Goal: Information Seeking & Learning: Find specific fact

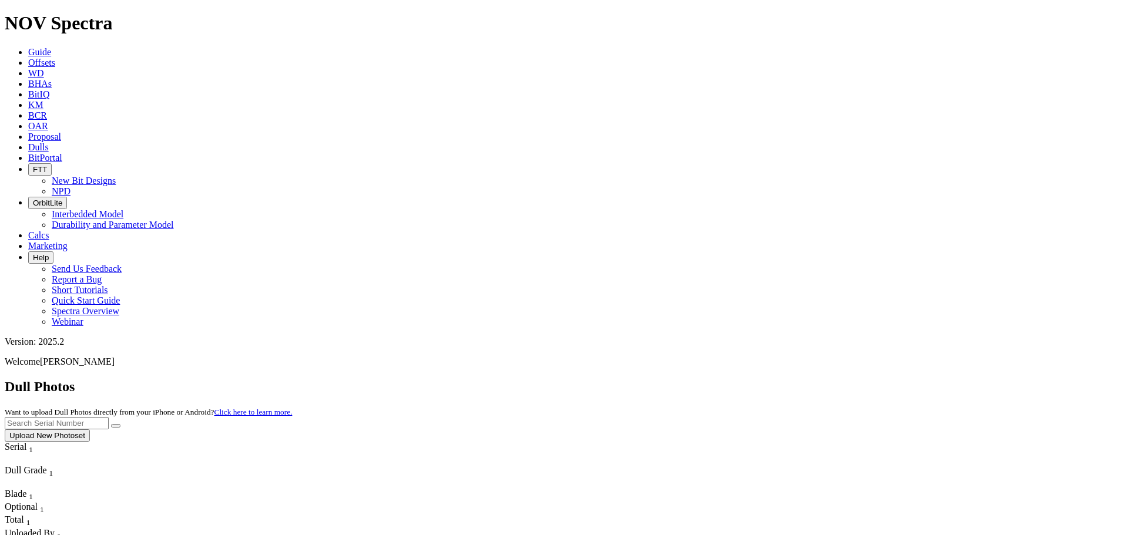
click at [109, 417] on input "text" at bounding box center [57, 423] width 104 height 12
paste input "A321174"
click at [116, 426] on icon "submit" at bounding box center [116, 426] width 0 height 0
drag, startPoint x: 899, startPoint y: 46, endPoint x: 776, endPoint y: 56, distance: 123.8
click at [776, 379] on div "Dull Photos Want to upload Dull Photos directly from your iPhone or Android? Cl…" at bounding box center [564, 410] width 1118 height 63
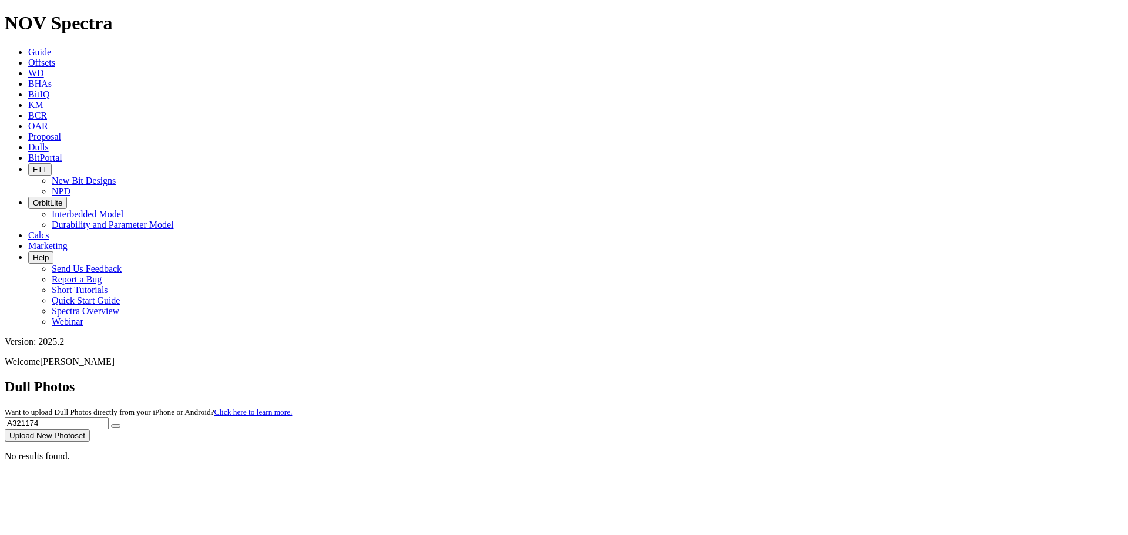
paste input "368"
click at [116, 426] on icon "submit" at bounding box center [116, 426] width 0 height 0
drag, startPoint x: 892, startPoint y: 54, endPoint x: 805, endPoint y: 46, distance: 87.9
click at [805, 379] on div "Dull Photos Want to upload Dull Photos directly from your iPhone or Android? Cl…" at bounding box center [564, 410] width 1118 height 63
paste input "9"
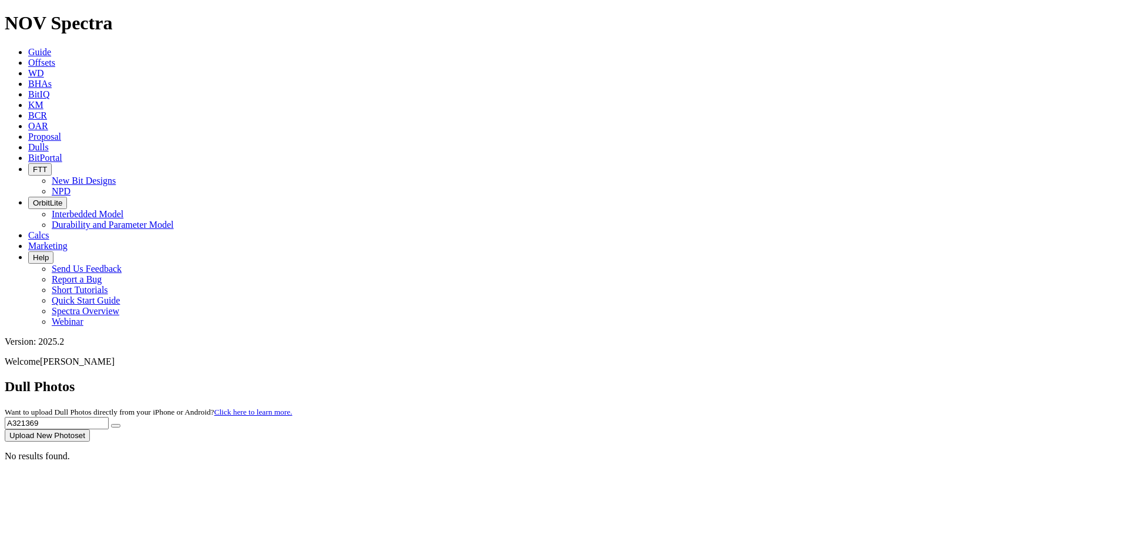
click at [116, 426] on icon "submit" at bounding box center [116, 426] width 0 height 0
drag, startPoint x: 892, startPoint y: 55, endPoint x: 740, endPoint y: 40, distance: 153.5
click at [740, 379] on div "Dull Photos Want to upload Dull Photos directly from your iPhone or Android? Cl…" at bounding box center [564, 410] width 1118 height 63
paste input "71"
click at [120, 424] on button "submit" at bounding box center [115, 426] width 9 height 4
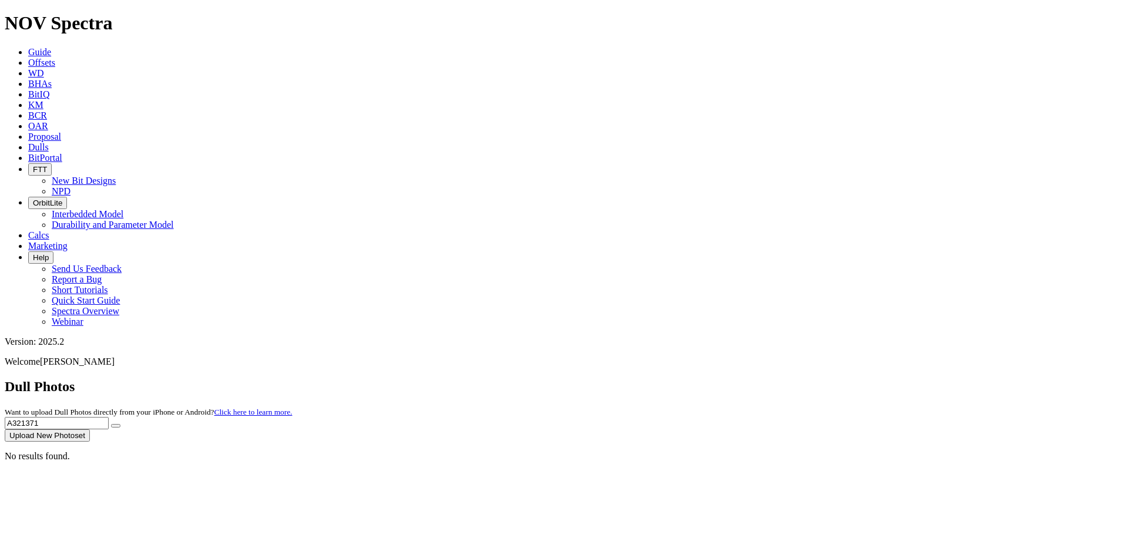
drag, startPoint x: 890, startPoint y: 52, endPoint x: 750, endPoint y: 49, distance: 140.4
click at [750, 379] on div "Dull Photos Want to upload Dull Photos directly from your iPhone or Android? Cl…" at bounding box center [564, 410] width 1118 height 63
paste input "430"
click at [120, 424] on button "submit" at bounding box center [115, 426] width 9 height 4
drag, startPoint x: 920, startPoint y: 58, endPoint x: 776, endPoint y: 51, distance: 144.1
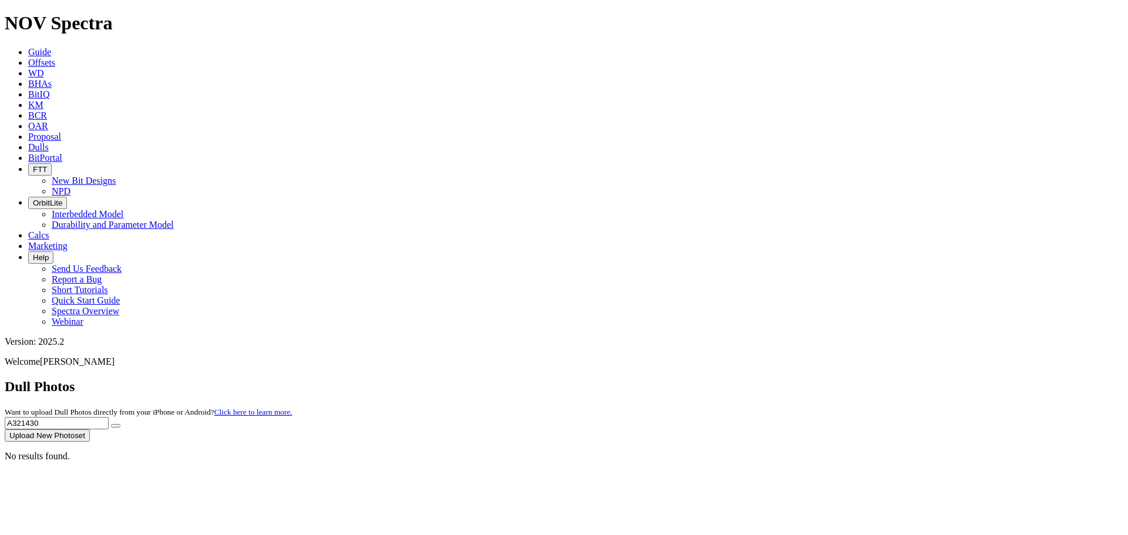
click at [776, 379] on div "Dull Photos Want to upload Dull Photos directly from your iPhone or Android? Cl…" at bounding box center [564, 410] width 1118 height 63
paste input "1"
click at [120, 424] on button "submit" at bounding box center [115, 426] width 9 height 4
drag, startPoint x: 910, startPoint y: 47, endPoint x: 686, endPoint y: 48, distance: 224.4
click at [686, 379] on div "Dull Photos Want to upload Dull Photos directly from your iPhone or Android? Cl…" at bounding box center [564, 410] width 1118 height 63
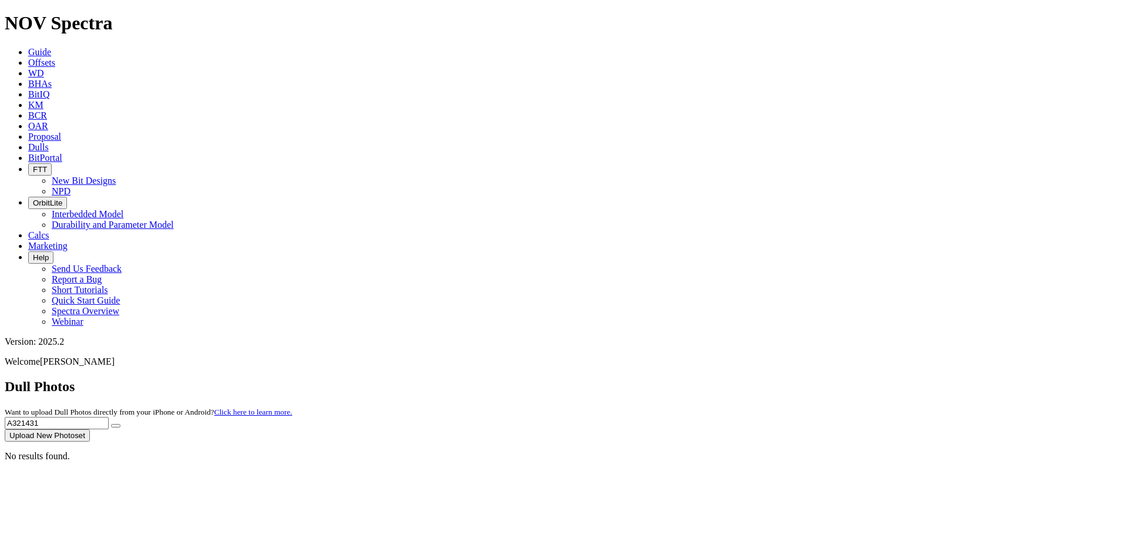
paste input "2"
click at [120, 424] on button "submit" at bounding box center [115, 426] width 9 height 4
drag, startPoint x: 920, startPoint y: 48, endPoint x: 814, endPoint y: 48, distance: 106.3
click at [814, 379] on div "Dull Photos Want to upload Dull Photos directly from your iPhone or Android? Cl…" at bounding box center [564, 410] width 1118 height 63
paste input "3"
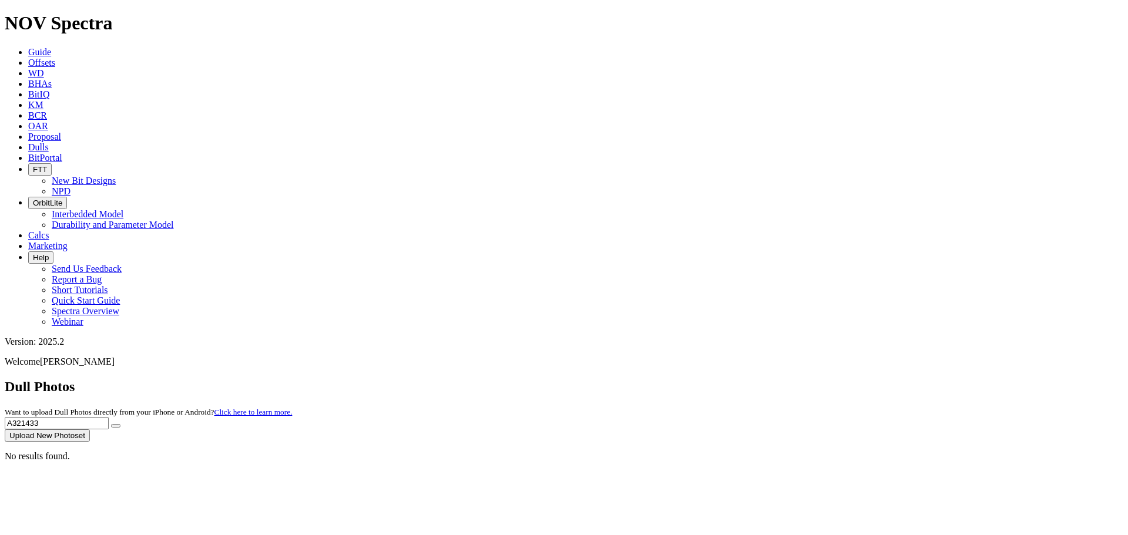
click at [116, 426] on icon "submit" at bounding box center [116, 426] width 0 height 0
drag, startPoint x: 913, startPoint y: 57, endPoint x: 810, endPoint y: 50, distance: 103.6
click at [810, 379] on div "Dull Photos Want to upload Dull Photos directly from your iPhone or Android? Cl…" at bounding box center [564, 410] width 1118 height 63
paste input "726"
click at [120, 424] on button "submit" at bounding box center [115, 426] width 9 height 4
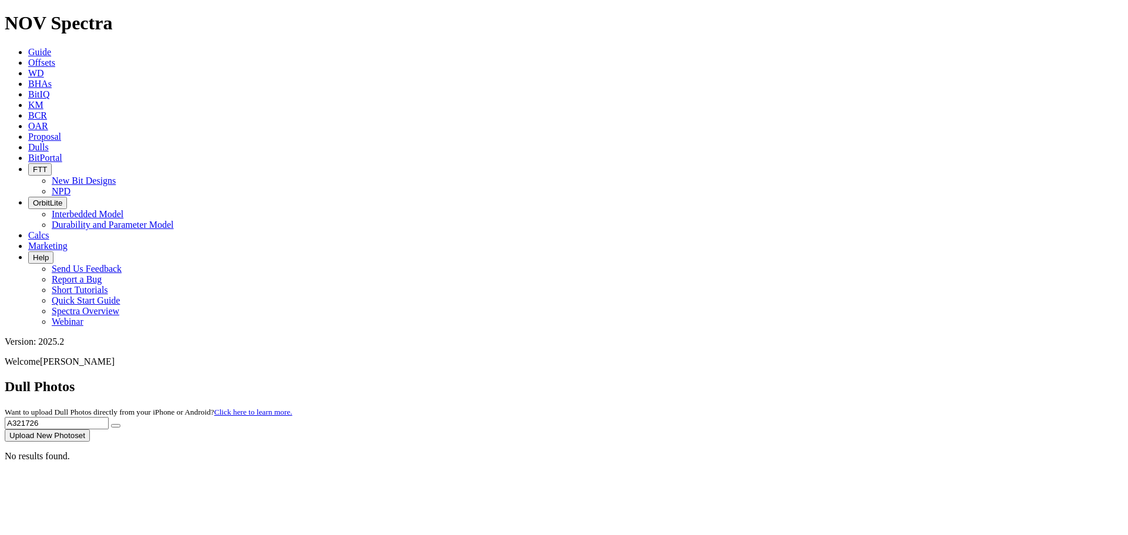
drag, startPoint x: 932, startPoint y: 49, endPoint x: 769, endPoint y: 50, distance: 162.1
click at [769, 379] on div "Dull Photos Want to upload Dull Photos directly from your iPhone or Android? Cl…" at bounding box center [564, 410] width 1118 height 63
paste input "7"
click at [116, 426] on icon "submit" at bounding box center [116, 426] width 0 height 0
drag, startPoint x: 886, startPoint y: 58, endPoint x: 807, endPoint y: 48, distance: 79.3
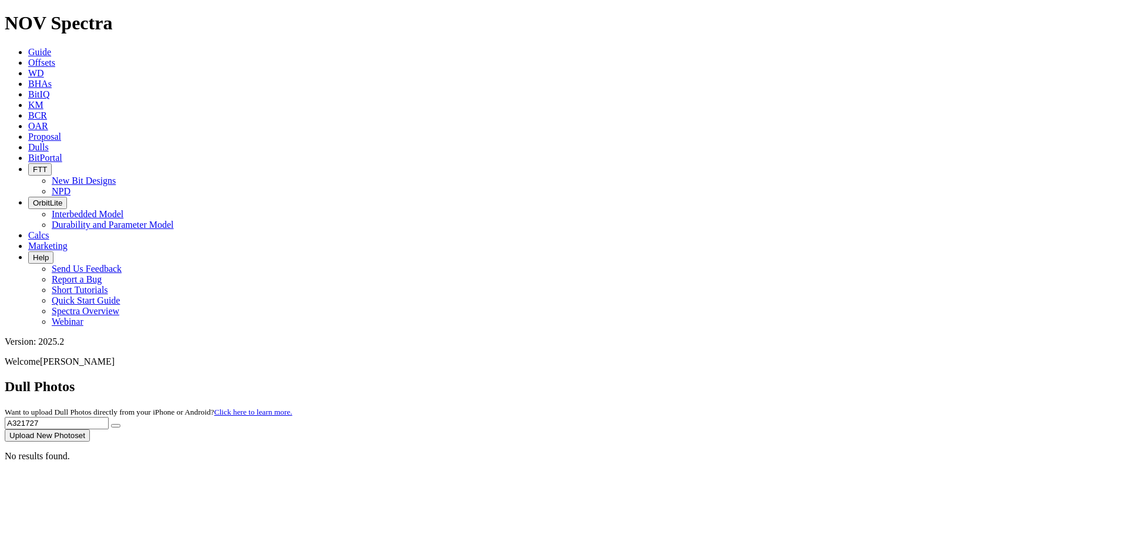
click at [807, 379] on div "Dull Photos Want to upload Dull Photos directly from your iPhone or Android? Cl…" at bounding box center [564, 410] width 1118 height 63
paste input "8"
click at [116, 426] on icon "submit" at bounding box center [116, 426] width 0 height 0
drag, startPoint x: 893, startPoint y: 59, endPoint x: 739, endPoint y: 54, distance: 154.6
click at [739, 379] on div "Dull Photos Want to upload Dull Photos directly from your iPhone or Android? Cl…" at bounding box center [564, 410] width 1118 height 63
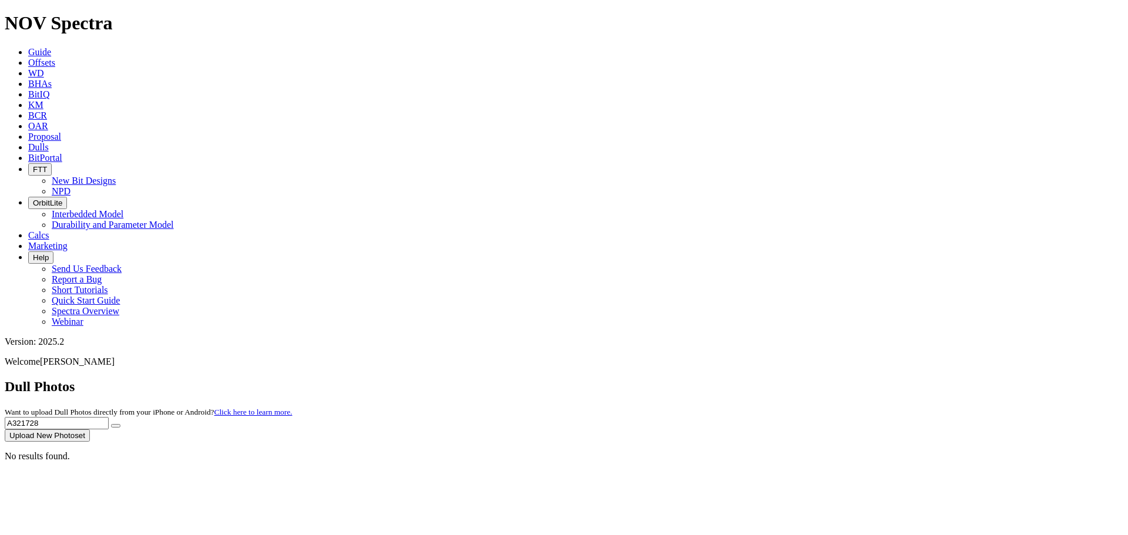
paste input "329"
click at [116, 426] on icon "submit" at bounding box center [116, 426] width 0 height 0
drag, startPoint x: 890, startPoint y: 48, endPoint x: 703, endPoint y: 45, distance: 187.4
click at [703, 379] on div "Dull Photos Want to upload Dull Photos directly from your iPhone or Android? Cl…" at bounding box center [564, 410] width 1118 height 63
paste input "436"
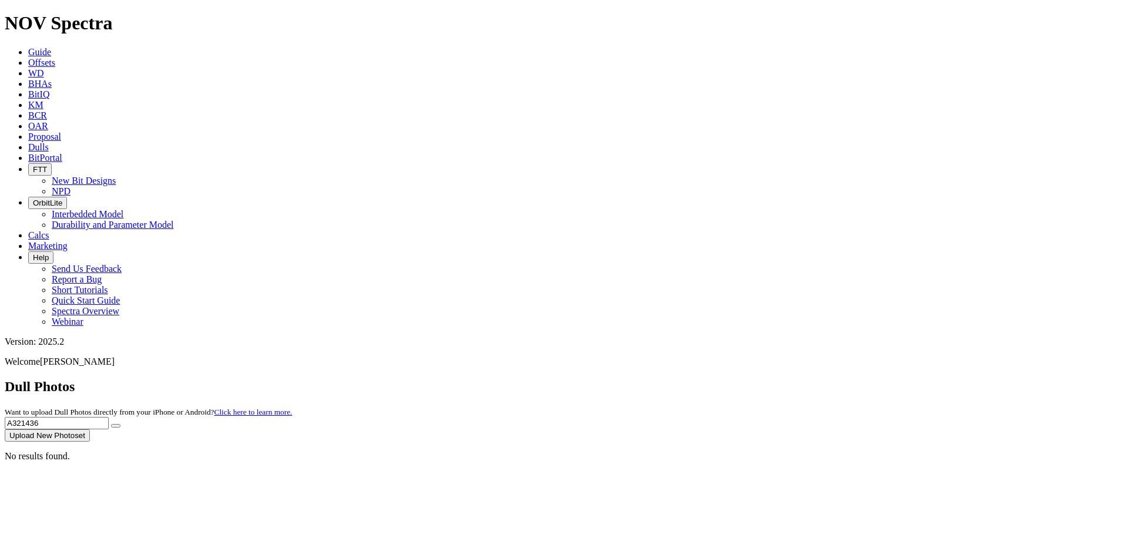
click at [120, 424] on button "submit" at bounding box center [115, 426] width 9 height 4
drag, startPoint x: 919, startPoint y: 53, endPoint x: 609, endPoint y: 10, distance: 313.2
paste input "331"
click at [116, 426] on icon "submit" at bounding box center [116, 426] width 0 height 0
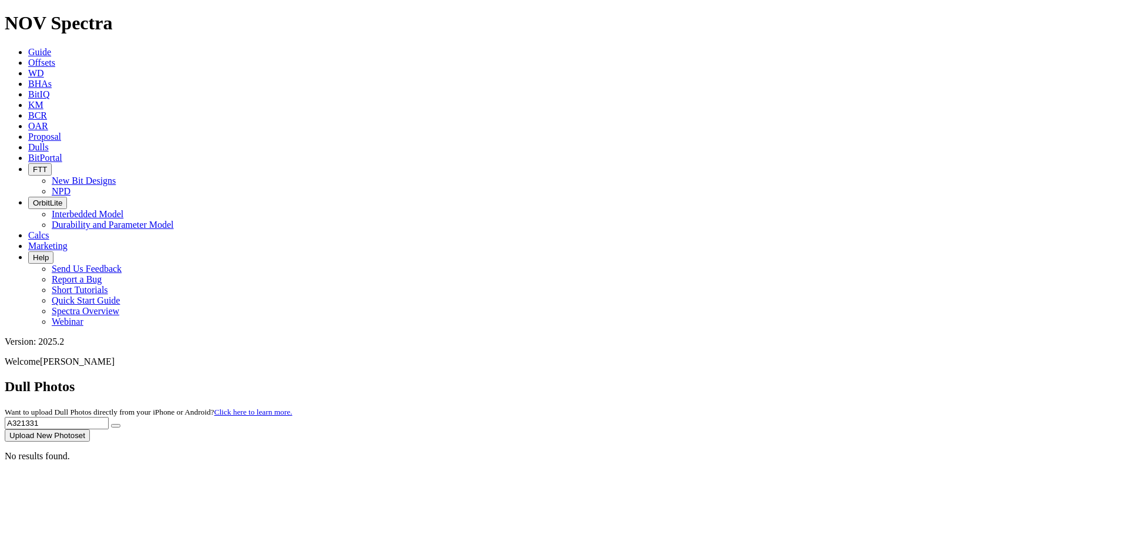
drag, startPoint x: 908, startPoint y: 45, endPoint x: 658, endPoint y: 83, distance: 252.6
click at [658, 379] on dull-photos-search "Dull Photos Want to upload Dull Photos directly from your iPhone or Android? Cl…" at bounding box center [564, 420] width 1118 height 83
paste input "442"
click at [116, 426] on icon "submit" at bounding box center [116, 426] width 0 height 0
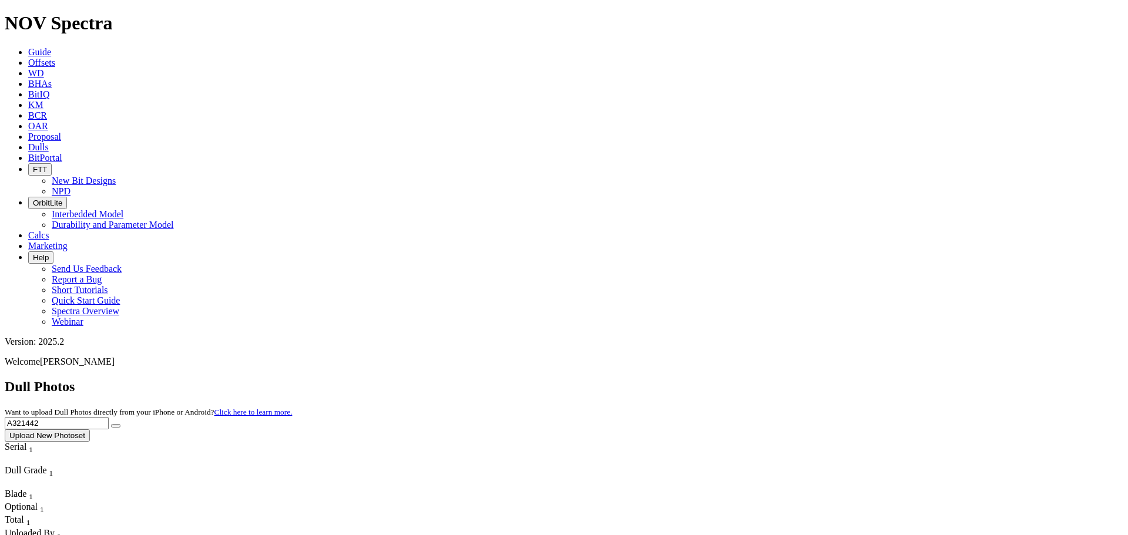
drag, startPoint x: 893, startPoint y: 57, endPoint x: 799, endPoint y: 52, distance: 94.1
click at [799, 379] on div "Dull Photos Want to upload Dull Photos directly from your iPhone or Android? Cl…" at bounding box center [564, 410] width 1118 height 63
paste input "3"
click at [116, 426] on icon "submit" at bounding box center [116, 426] width 0 height 0
drag, startPoint x: 918, startPoint y: 42, endPoint x: 902, endPoint y: 47, distance: 16.5
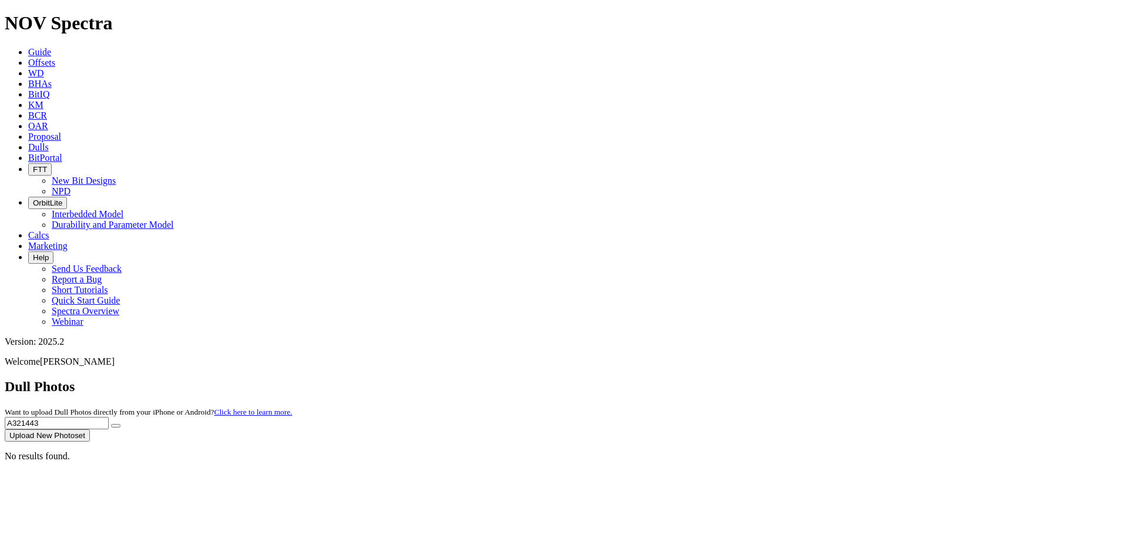
click at [109, 417] on input "A321443" at bounding box center [57, 423] width 104 height 12
drag, startPoint x: 903, startPoint y: 55, endPoint x: 782, endPoint y: 59, distance: 120.5
click at [782, 379] on div "Dull Photos Want to upload Dull Photos directly from your iPhone or Android? Cl…" at bounding box center [564, 410] width 1118 height 63
paste input "4"
click at [120, 424] on button "submit" at bounding box center [115, 426] width 9 height 4
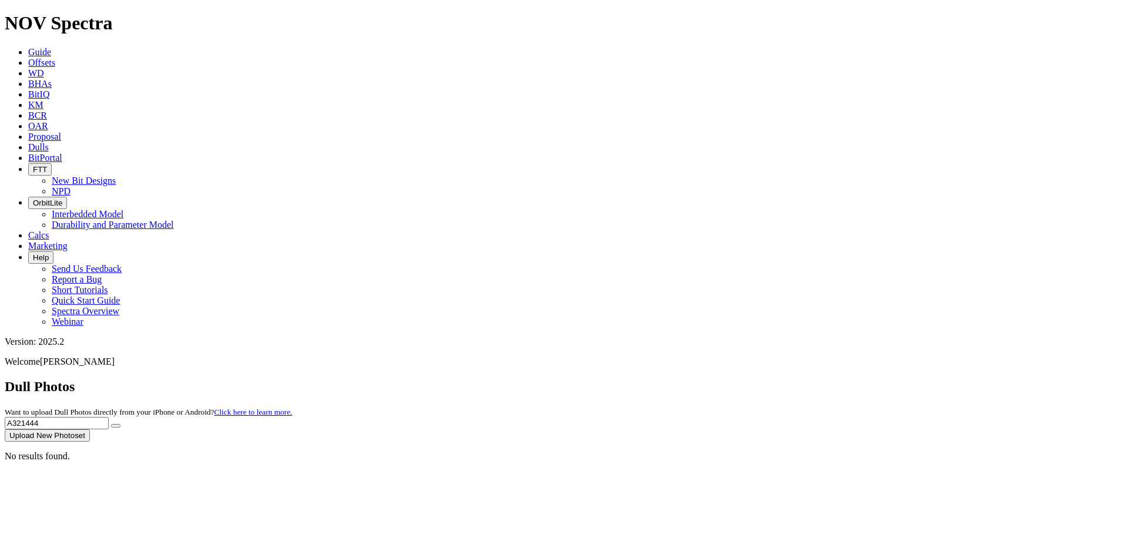
drag, startPoint x: 920, startPoint y: 53, endPoint x: 727, endPoint y: 53, distance: 192.7
click at [727, 379] on div "Dull Photos Want to upload Dull Photos directly from your iPhone or Android? Cl…" at bounding box center [564, 410] width 1118 height 63
paste input "5"
click at [120, 424] on button "submit" at bounding box center [115, 426] width 9 height 4
drag, startPoint x: 936, startPoint y: 58, endPoint x: 750, endPoint y: 53, distance: 186.3
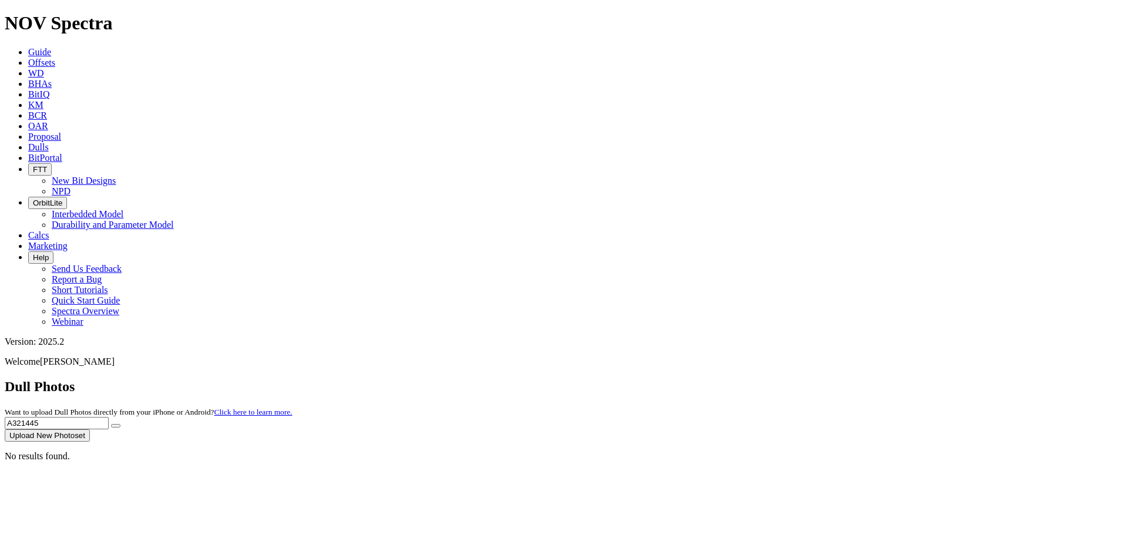
click at [750, 379] on div "Dull Photos Want to upload Dull Photos directly from your iPhone or Android? Cl…" at bounding box center [564, 410] width 1118 height 63
paste input "6"
click at [116, 426] on icon "submit" at bounding box center [116, 426] width 0 height 0
drag, startPoint x: 904, startPoint y: 51, endPoint x: 794, endPoint y: 46, distance: 109.9
click at [794, 379] on div "Dull Photos Want to upload Dull Photos directly from your iPhone or Android? Cl…" at bounding box center [564, 410] width 1118 height 63
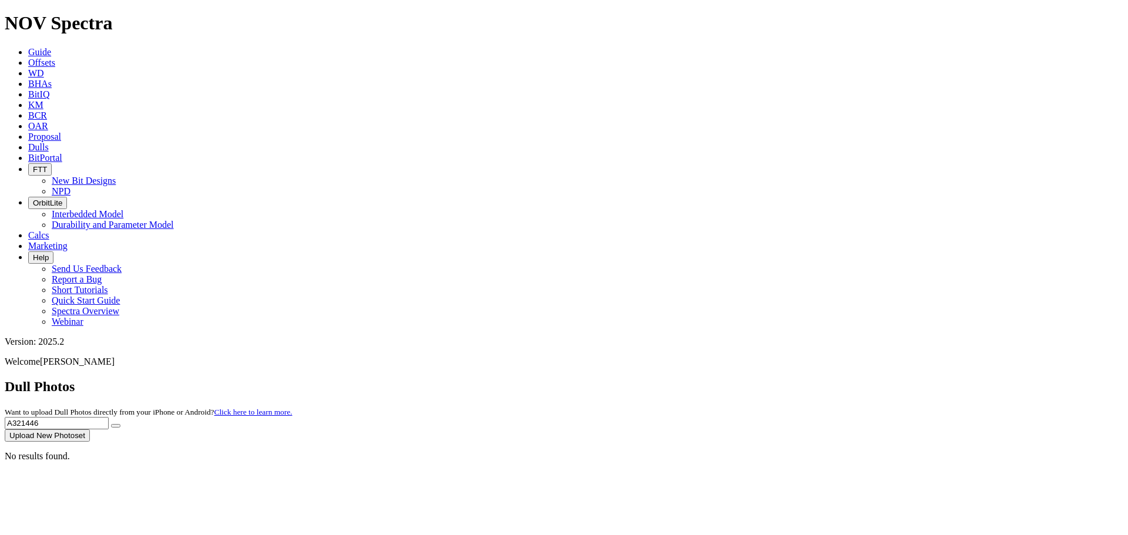
paste input "7"
click at [120, 424] on button "submit" at bounding box center [115, 426] width 9 height 4
drag, startPoint x: 959, startPoint y: 53, endPoint x: 796, endPoint y: 42, distance: 163.7
click at [796, 379] on div "Dull Photos Want to upload Dull Photos directly from your iPhone or Android? Cl…" at bounding box center [564, 410] width 1118 height 63
paste input "8"
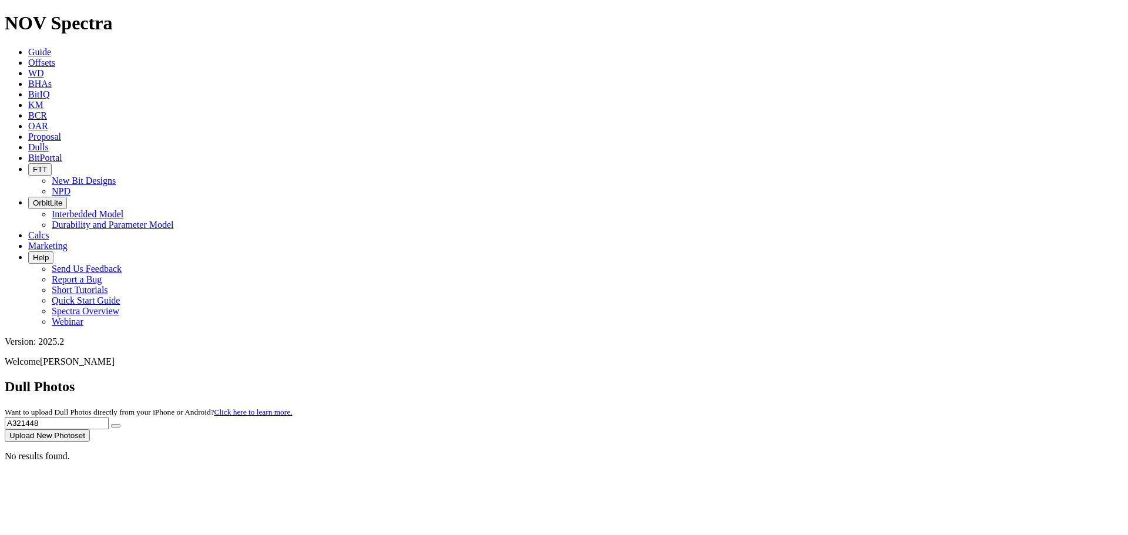
click at [120, 424] on button "submit" at bounding box center [115, 426] width 9 height 4
drag, startPoint x: 882, startPoint y: 52, endPoint x: 762, endPoint y: 52, distance: 119.2
click at [762, 379] on div "Dull Photos Want to upload Dull Photos directly from your iPhone or Android? Cl…" at bounding box center [564, 410] width 1118 height 63
paste input "9"
click at [116, 426] on icon "submit" at bounding box center [116, 426] width 0 height 0
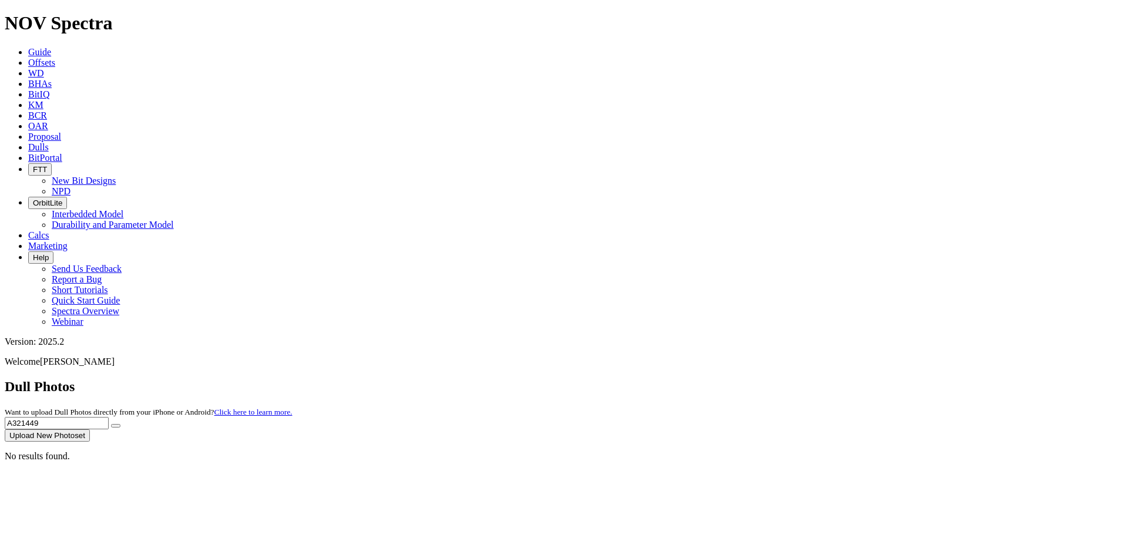
drag, startPoint x: 872, startPoint y: 53, endPoint x: 752, endPoint y: 53, distance: 119.2
click at [752, 379] on div "Dull Photos Want to upload Dull Photos directly from your iPhone or Android? Cl…" at bounding box center [564, 410] width 1118 height 63
paste input "56"
click at [120, 424] on button "submit" at bounding box center [115, 426] width 9 height 4
drag, startPoint x: 901, startPoint y: 51, endPoint x: 825, endPoint y: 47, distance: 76.4
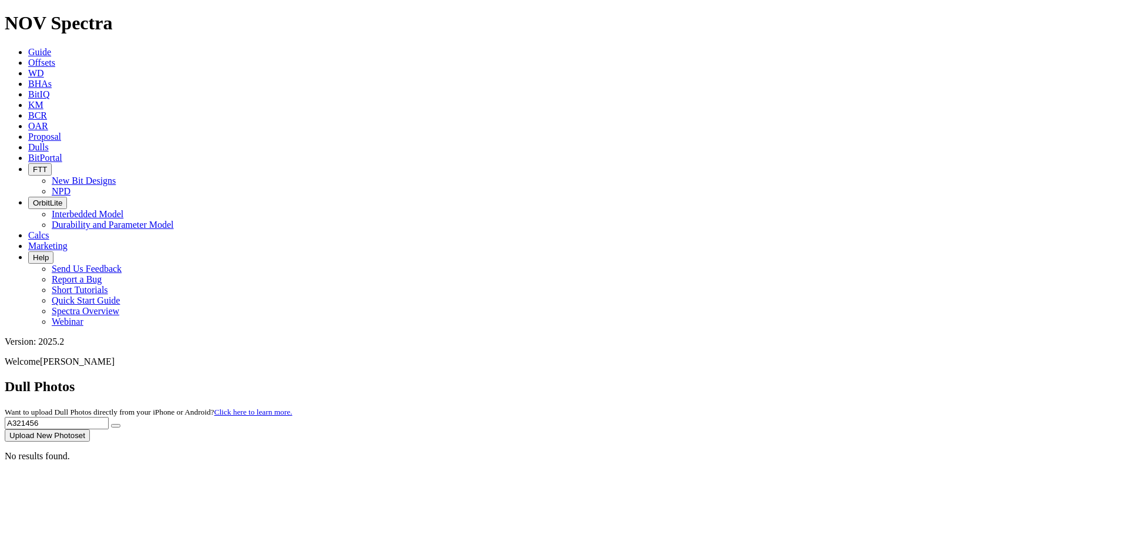
click at [825, 379] on div "Dull Photos Want to upload Dull Photos directly from your iPhone or Android? Cl…" at bounding box center [564, 410] width 1118 height 63
paste input "7"
click at [120, 424] on button "submit" at bounding box center [115, 426] width 9 height 4
drag, startPoint x: 893, startPoint y: 56, endPoint x: 808, endPoint y: 56, distance: 85.2
click at [808, 379] on div "Dull Photos Want to upload Dull Photos directly from your iPhone or Android? Cl…" at bounding box center [564, 410] width 1118 height 63
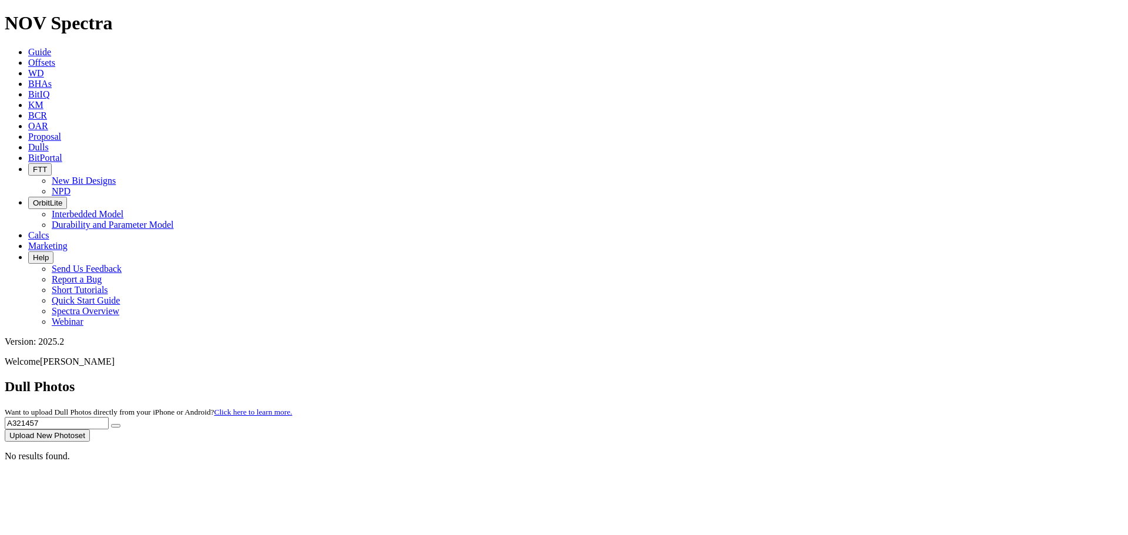
paste input "8"
click at [116, 426] on icon "submit" at bounding box center [116, 426] width 0 height 0
drag, startPoint x: 883, startPoint y: 51, endPoint x: 797, endPoint y: 51, distance: 86.3
click at [797, 379] on div "Dull Photos Want to upload Dull Photos directly from your iPhone or Android? Cl…" at bounding box center [564, 410] width 1118 height 63
paste input "540"
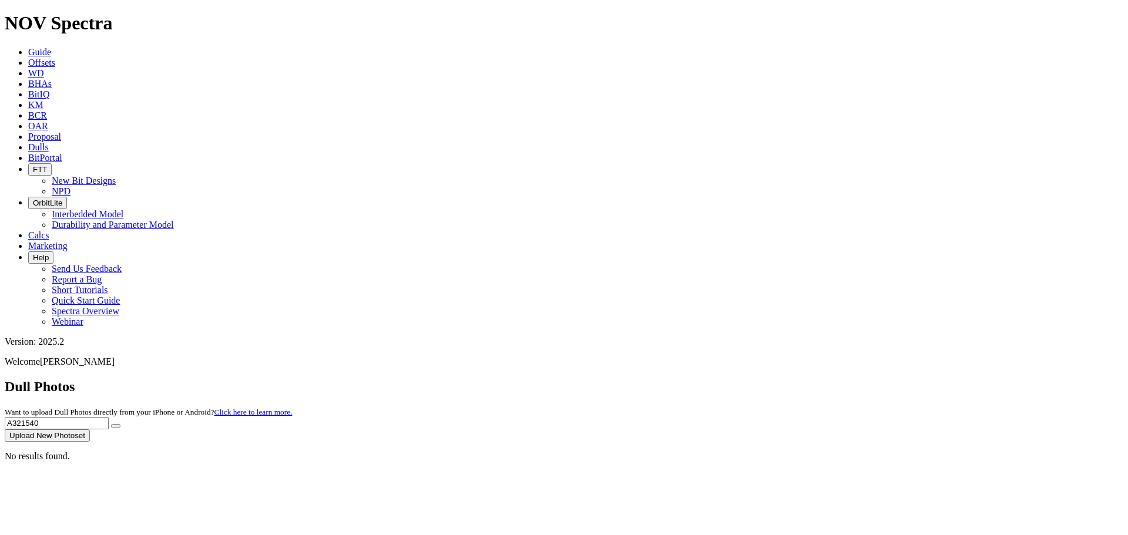
click at [116, 426] on icon "submit" at bounding box center [116, 426] width 0 height 0
drag, startPoint x: 926, startPoint y: 60, endPoint x: 760, endPoint y: 49, distance: 166.6
click at [760, 379] on div "Dull Photos Want to upload Dull Photos directly from your iPhone or Android? Cl…" at bounding box center [564, 410] width 1118 height 63
paste input "99"
click at [116, 426] on icon "submit" at bounding box center [116, 426] width 0 height 0
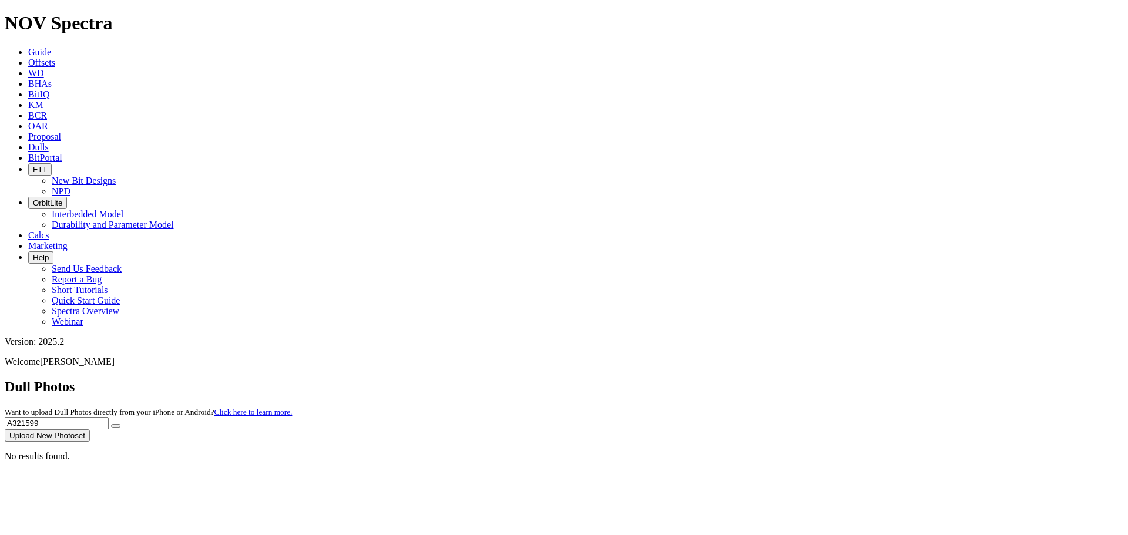
drag, startPoint x: 902, startPoint y: 51, endPoint x: 721, endPoint y: 56, distance: 181.0
click at [721, 379] on div "Dull Photos Want to upload Dull Photos directly from your iPhone or Android? Cl…" at bounding box center [564, 410] width 1118 height 63
paste input "600"
click at [116, 426] on icon "submit" at bounding box center [116, 426] width 0 height 0
drag, startPoint x: 903, startPoint y: 52, endPoint x: 726, endPoint y: 48, distance: 176.9
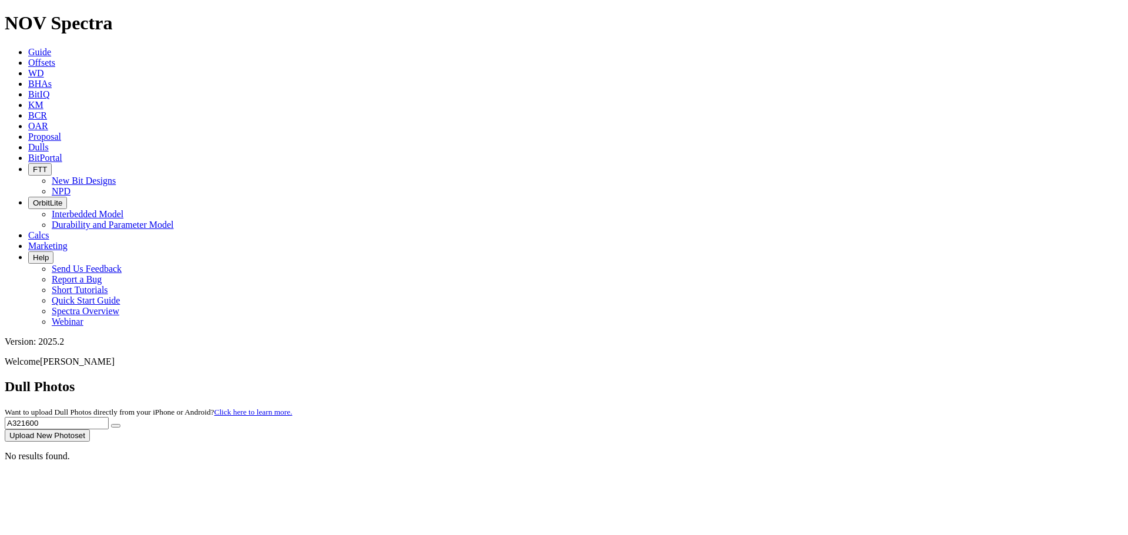
click at [726, 379] on div "Dull Photos Want to upload Dull Photos directly from your iPhone or Android? Cl…" at bounding box center [564, 410] width 1118 height 63
paste input "733"
click at [120, 424] on button "submit" at bounding box center [115, 426] width 9 height 4
drag, startPoint x: 898, startPoint y: 49, endPoint x: 789, endPoint y: 41, distance: 109.6
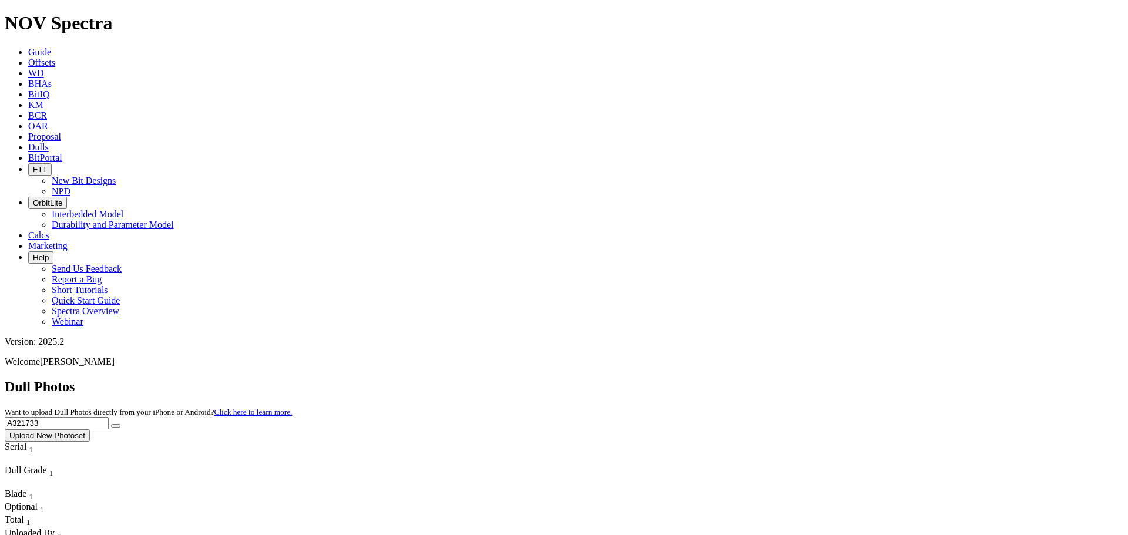
click at [789, 379] on div "Dull Photos Want to upload Dull Photos directly from your iPhone or Android? Cl…" at bounding box center [564, 410] width 1118 height 63
paste input "4"
click at [120, 424] on button "submit" at bounding box center [115, 426] width 9 height 4
drag, startPoint x: 898, startPoint y: 52, endPoint x: 790, endPoint y: 52, distance: 108.1
click at [790, 379] on div "Dull Photos Want to upload Dull Photos directly from your iPhone or Android? Cl…" at bounding box center [564, 410] width 1118 height 63
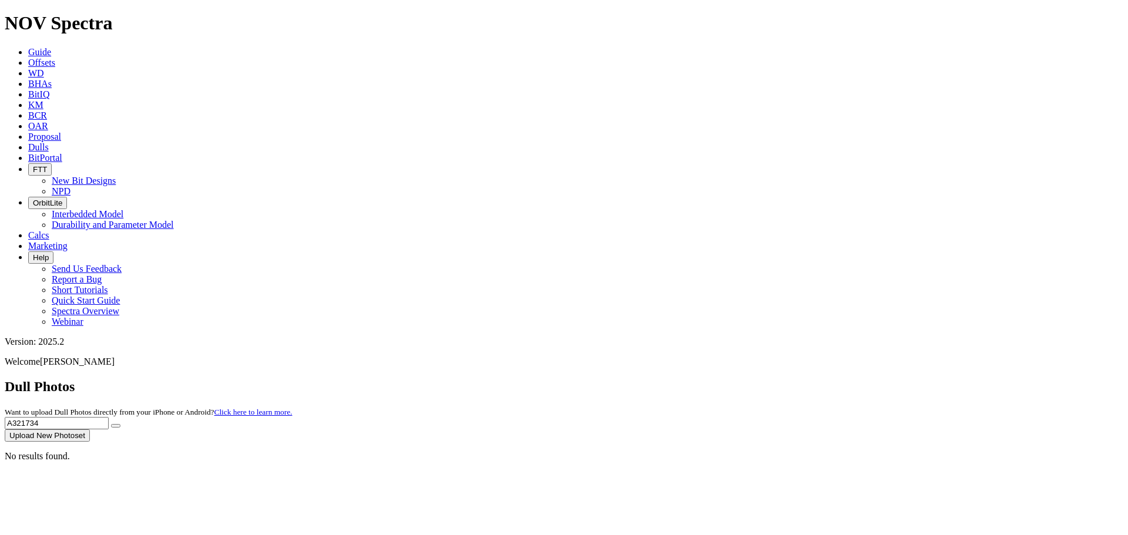
paste input "5"
click at [116, 426] on icon "submit" at bounding box center [116, 426] width 0 height 0
drag, startPoint x: 924, startPoint y: 48, endPoint x: 791, endPoint y: 41, distance: 133.5
click at [791, 379] on div "Dull Photos Want to upload Dull Photos directly from your iPhone or Android? Cl…" at bounding box center [564, 410] width 1118 height 63
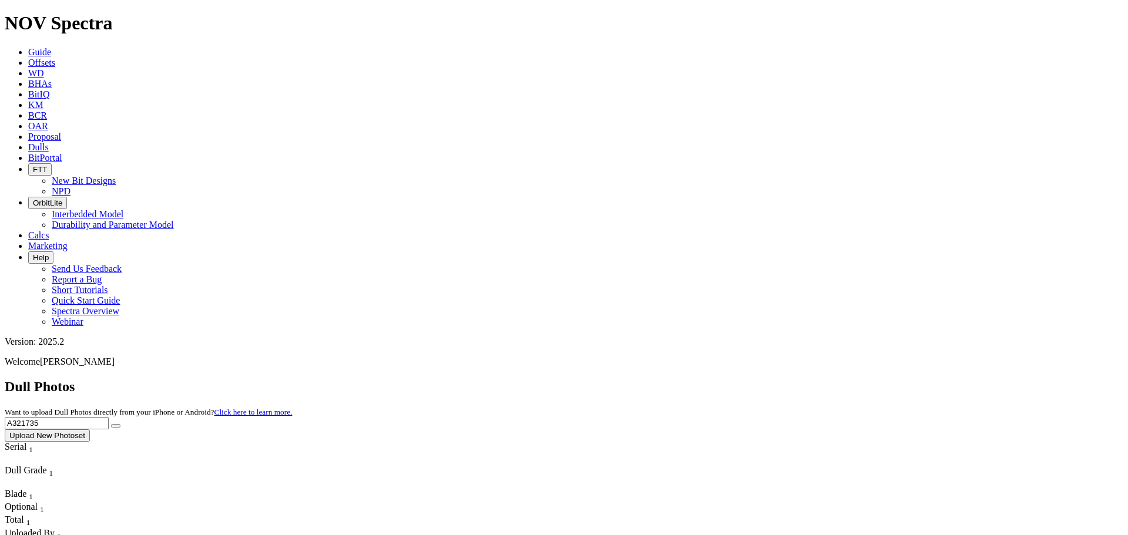
paste input "6"
click at [116, 426] on icon "submit" at bounding box center [116, 426] width 0 height 0
drag, startPoint x: 902, startPoint y: 57, endPoint x: 826, endPoint y: 53, distance: 75.3
click at [826, 379] on div "Dull Photos Want to upload Dull Photos directly from your iPhone or Android? Cl…" at bounding box center [564, 410] width 1118 height 63
paste input "7"
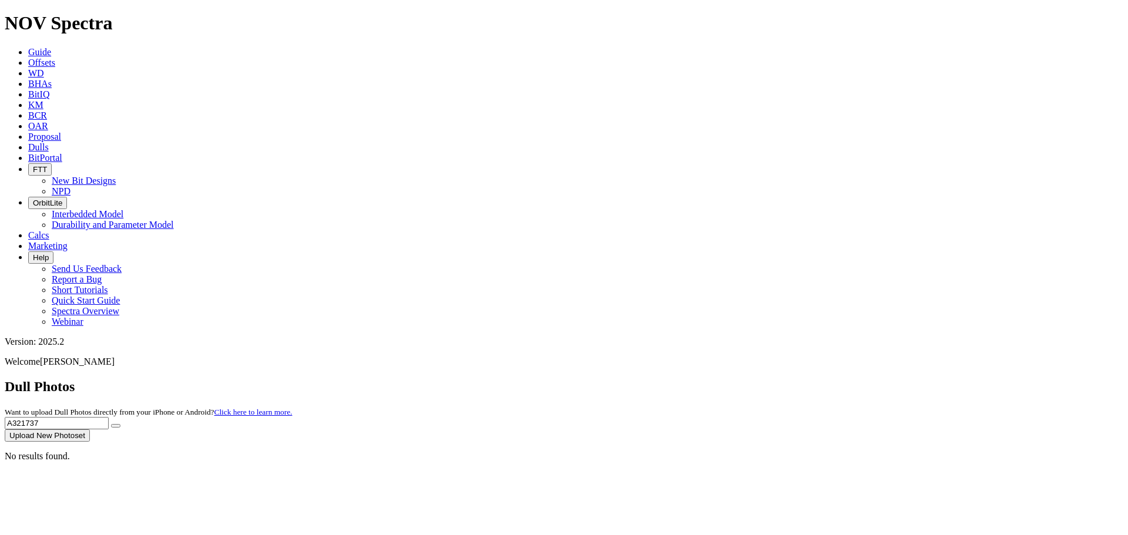
click at [120, 424] on button "submit" at bounding box center [115, 426] width 9 height 4
drag, startPoint x: 836, startPoint y: 47, endPoint x: 734, endPoint y: 45, distance: 101.6
click at [734, 379] on div "Dull Photos Want to upload Dull Photos directly from your iPhone or Android? Cl…" at bounding box center [564, 410] width 1118 height 63
paste input "8"
click at [120, 424] on button "submit" at bounding box center [115, 426] width 9 height 4
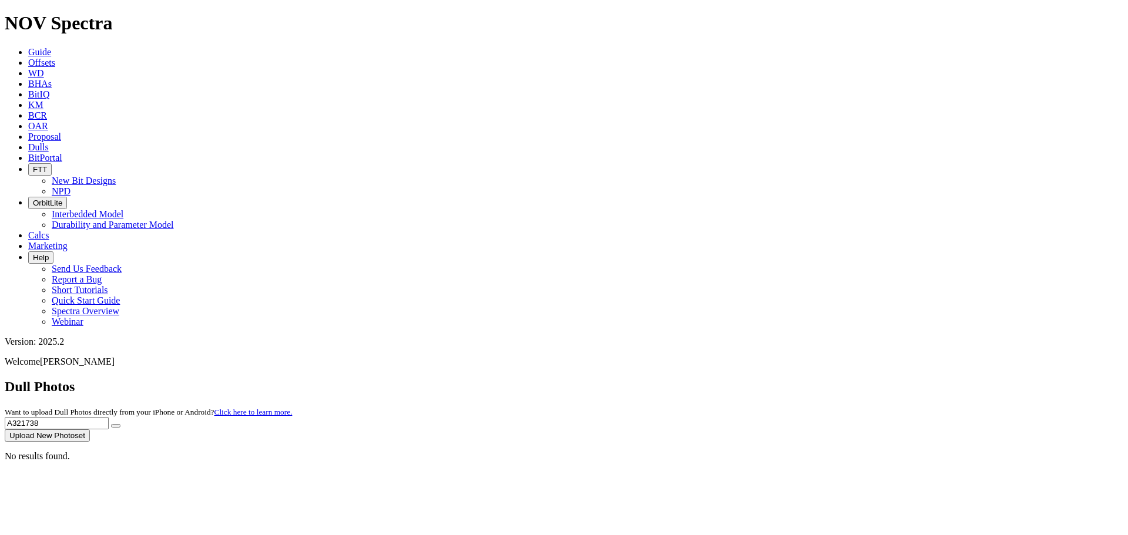
drag, startPoint x: 892, startPoint y: 52, endPoint x: 798, endPoint y: 51, distance: 94.6
click at [798, 379] on div "Dull Photos Want to upload Dull Photos directly from your iPhone or Android? Cl…" at bounding box center [564, 410] width 1118 height 63
paste input "9"
click at [116, 426] on icon "submit" at bounding box center [116, 426] width 0 height 0
drag, startPoint x: 895, startPoint y: 53, endPoint x: 633, endPoint y: 56, distance: 262.0
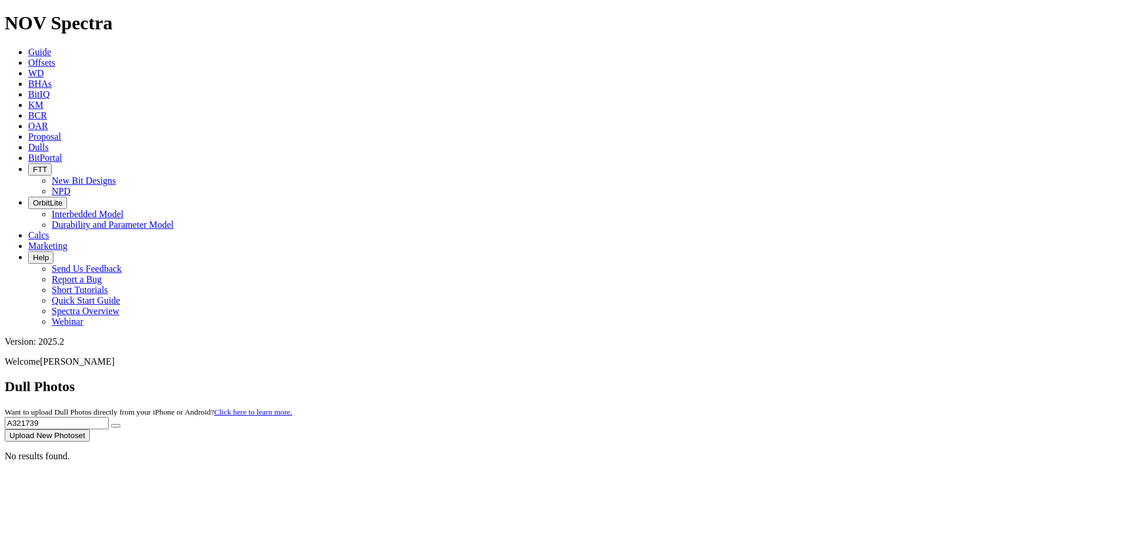
click at [633, 379] on div "Dull Photos Want to upload Dull Photos directly from your iPhone or Android? Cl…" at bounding box center [564, 410] width 1118 height 63
paste input "810"
click at [120, 424] on button "submit" at bounding box center [115, 426] width 9 height 4
drag, startPoint x: 893, startPoint y: 46, endPoint x: 812, endPoint y: 43, distance: 81.1
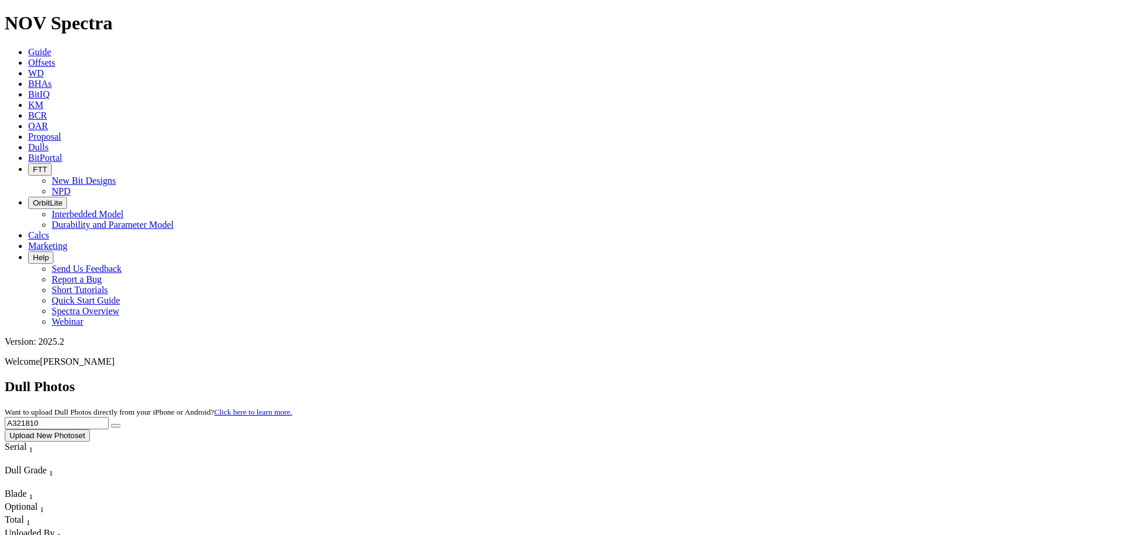
click at [812, 379] on div "Dull Photos Want to upload Dull Photos directly from your iPhone or Android? Cl…" at bounding box center [564, 410] width 1118 height 63
paste input "6"
click at [116, 426] on icon "submit" at bounding box center [116, 426] width 0 height 0
drag, startPoint x: 912, startPoint y: 56, endPoint x: 613, endPoint y: 56, distance: 299.0
click at [613, 379] on div "Dull Photos Want to upload Dull Photos directly from your iPhone or Android? Cl…" at bounding box center [564, 410] width 1118 height 63
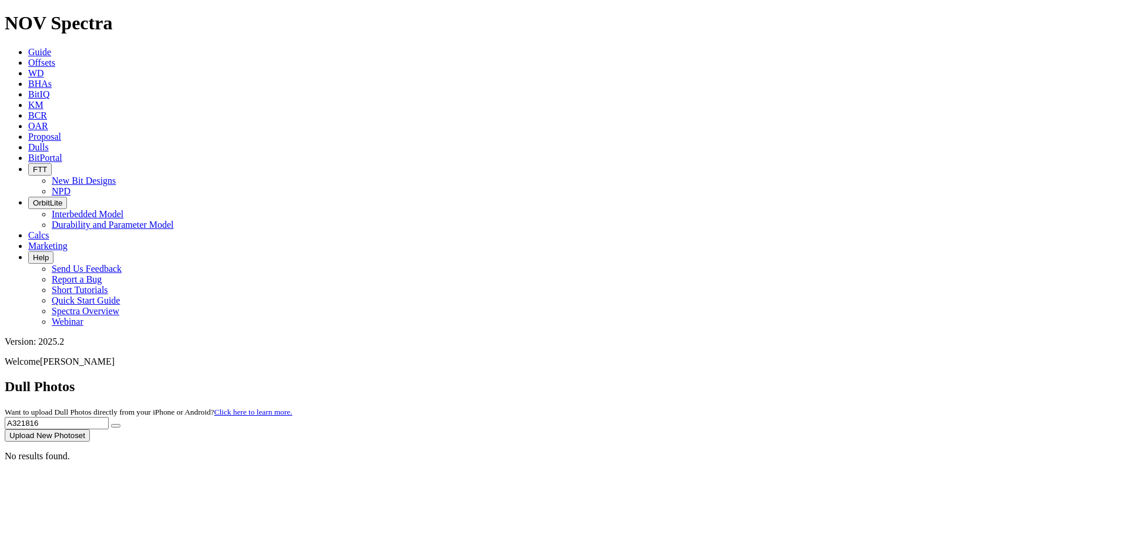
paste input "27"
click at [116, 426] on icon "submit" at bounding box center [116, 426] width 0 height 0
drag, startPoint x: 888, startPoint y: 61, endPoint x: 799, endPoint y: 51, distance: 88.6
click at [799, 379] on div "Dull Photos Want to upload Dull Photos directly from your iPhone or Android? Cl…" at bounding box center [564, 410] width 1118 height 63
paste input "971"
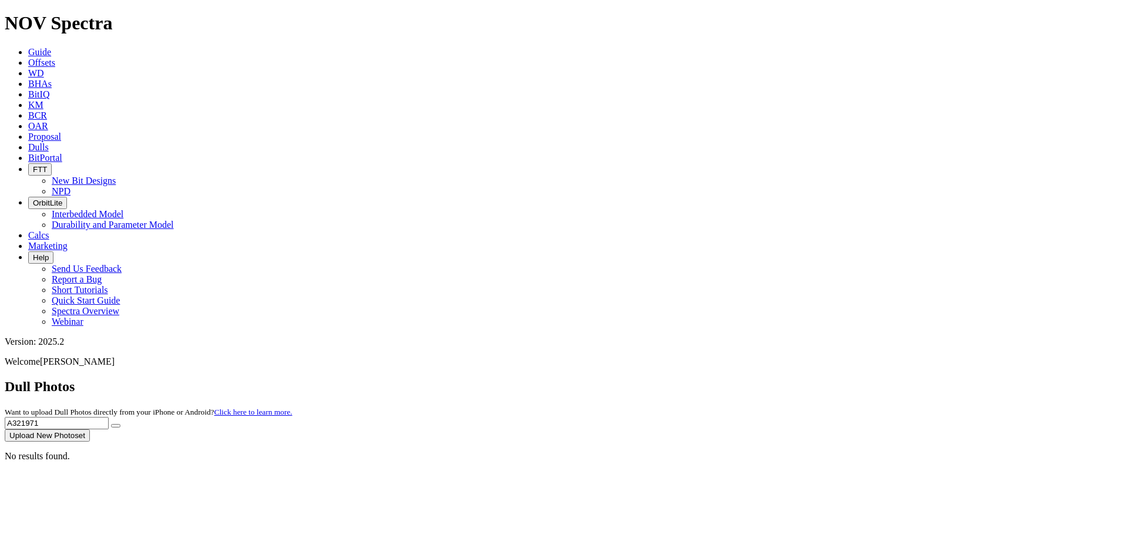
click at [116, 426] on icon "submit" at bounding box center [116, 426] width 0 height 0
drag, startPoint x: 932, startPoint y: 56, endPoint x: 724, endPoint y: 53, distance: 208.0
click at [724, 379] on div "Dull Photos Want to upload Dull Photos directly from your iPhone or Android? Cl…" at bounding box center [564, 410] width 1118 height 63
paste input "2"
click at [116, 426] on icon "submit" at bounding box center [116, 426] width 0 height 0
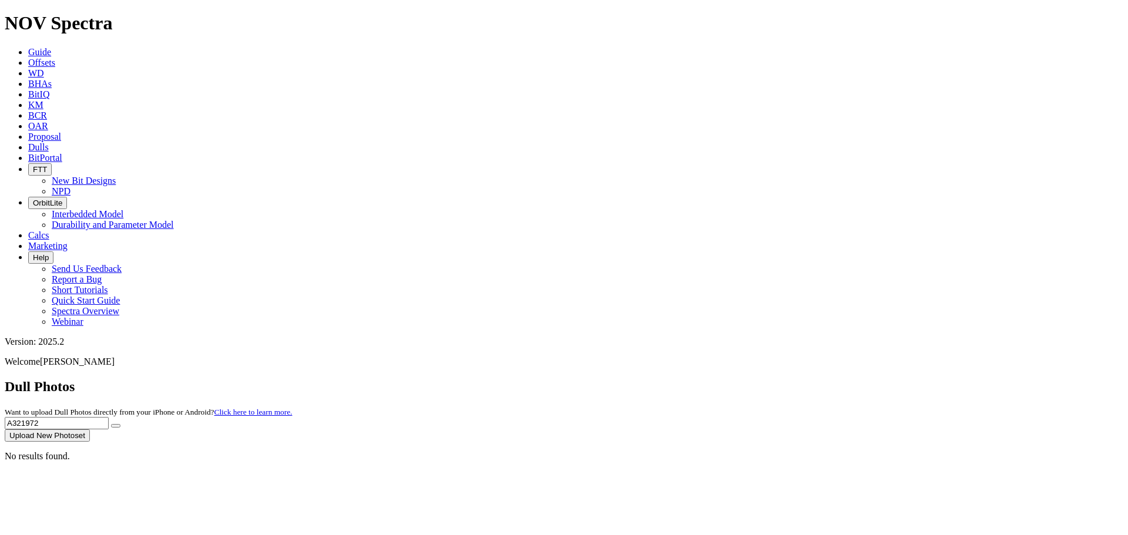
click at [109, 417] on input "A321972" at bounding box center [57, 423] width 104 height 12
drag, startPoint x: 885, startPoint y: 51, endPoint x: 749, endPoint y: 48, distance: 135.7
click at [749, 379] on div "Dull Photos Want to upload Dull Photos directly from your iPhone or Android? Cl…" at bounding box center [564, 410] width 1118 height 63
paste input "2104"
type input "A322104"
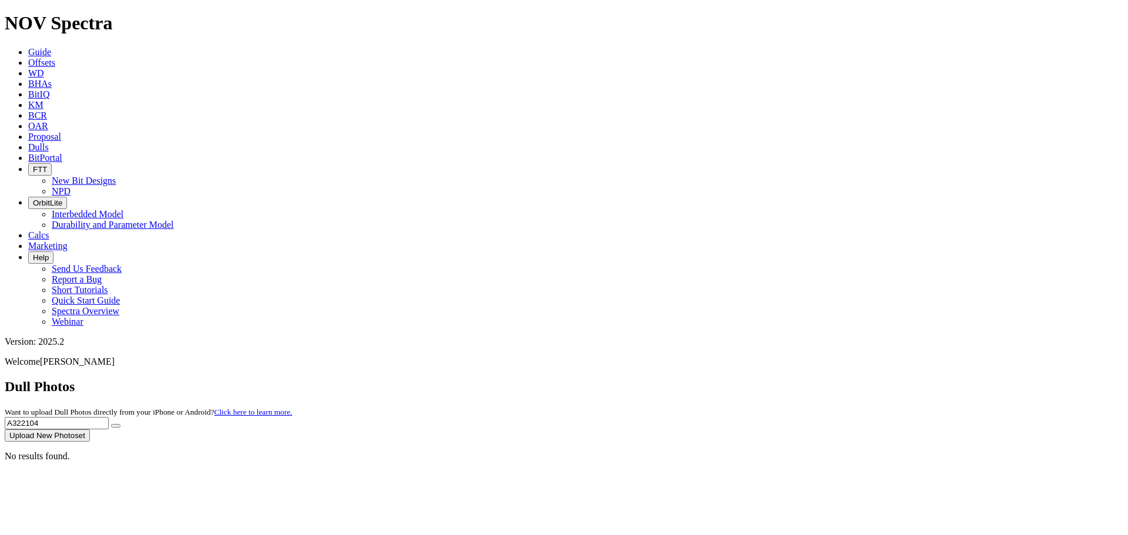
click at [116, 426] on icon "submit" at bounding box center [116, 426] width 0 height 0
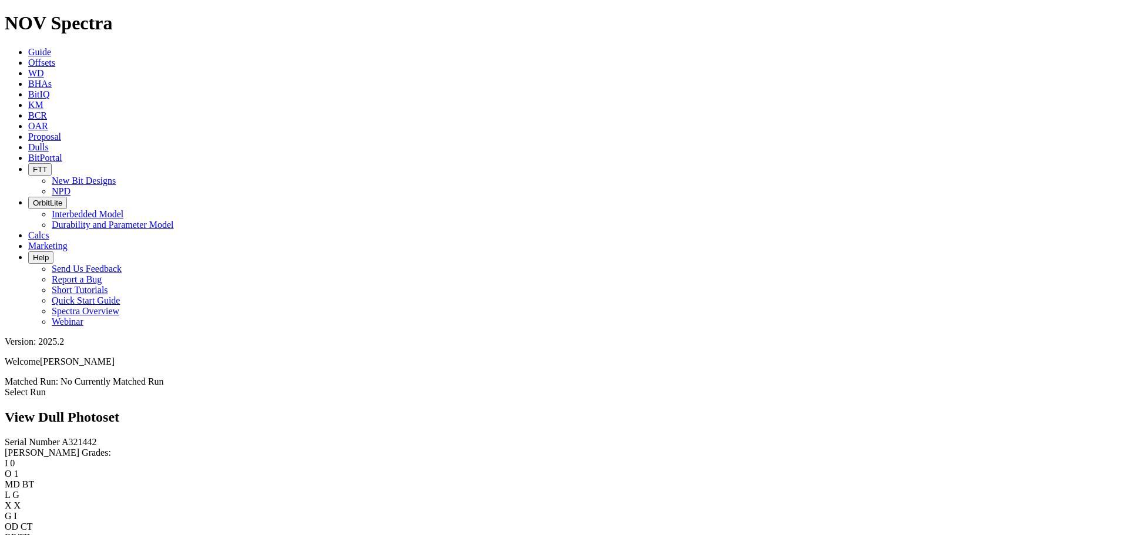
scroll to position [685, 0]
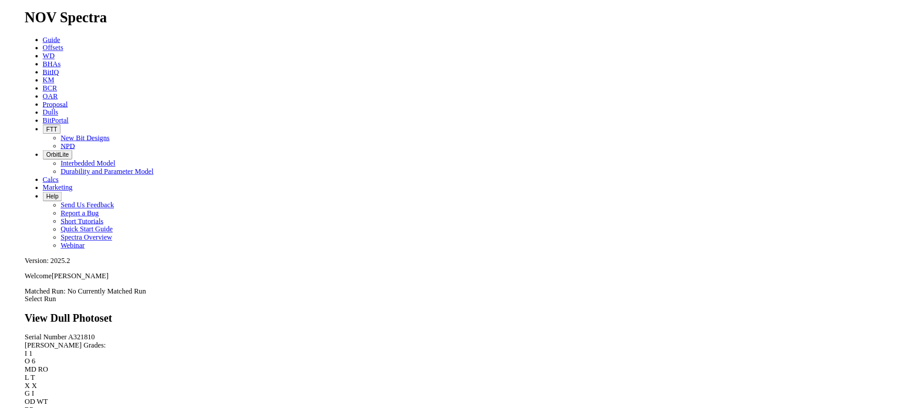
scroll to position [137, 0]
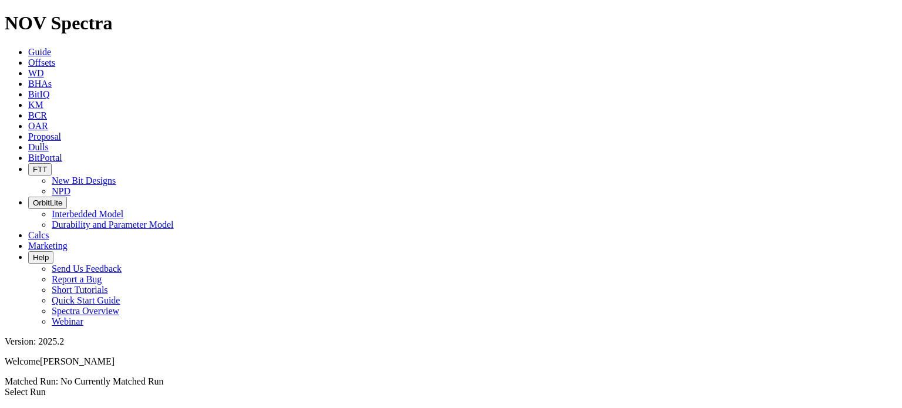
scroll to position [136, 0]
